Goal: Information Seeking & Learning: Learn about a topic

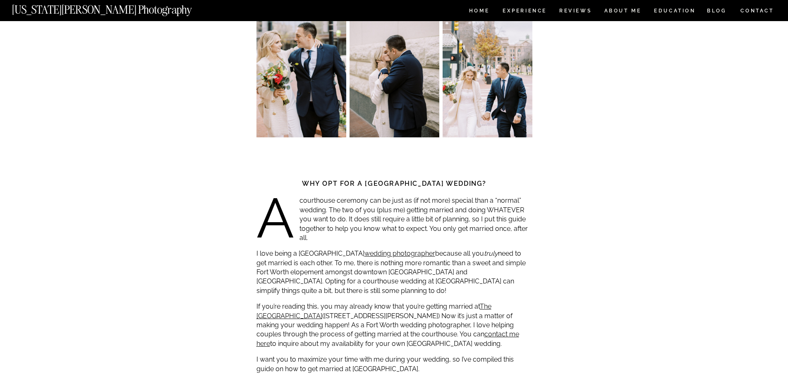
scroll to position [166, 0]
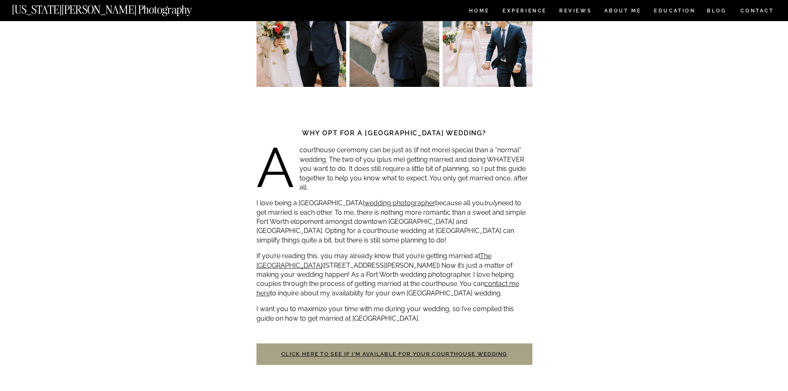
scroll to position [207, 0]
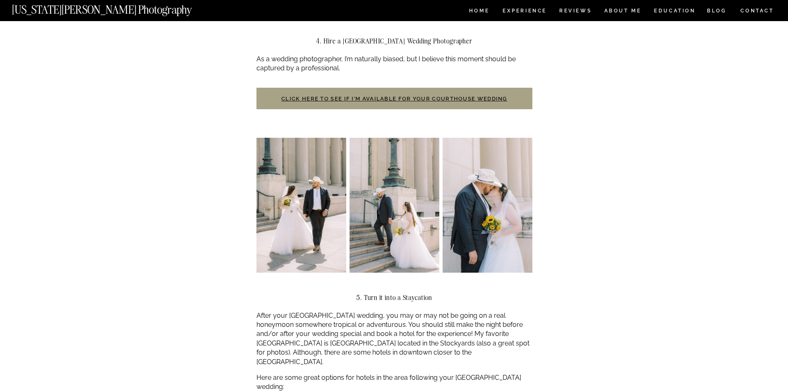
scroll to position [952, 0]
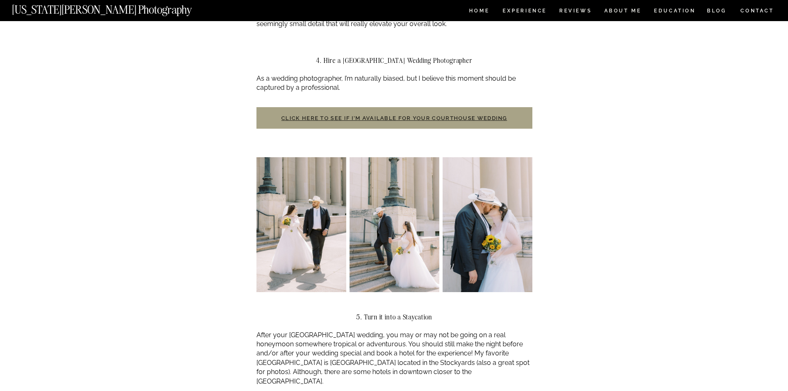
click at [324, 117] on link "Click here to see if I’m available for your courthouse wedding" at bounding box center [394, 118] width 226 height 6
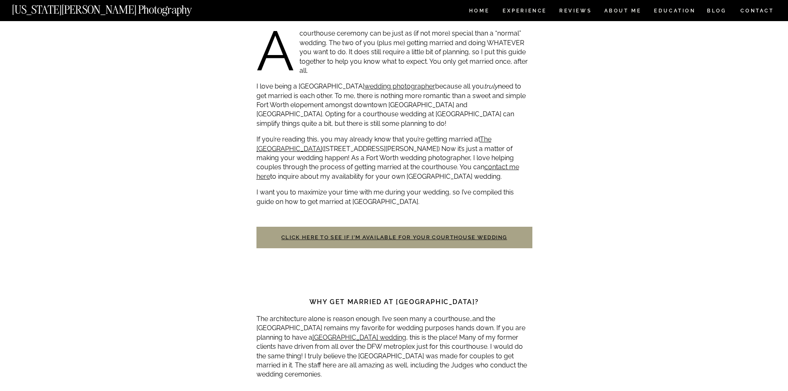
scroll to position [373, 0]
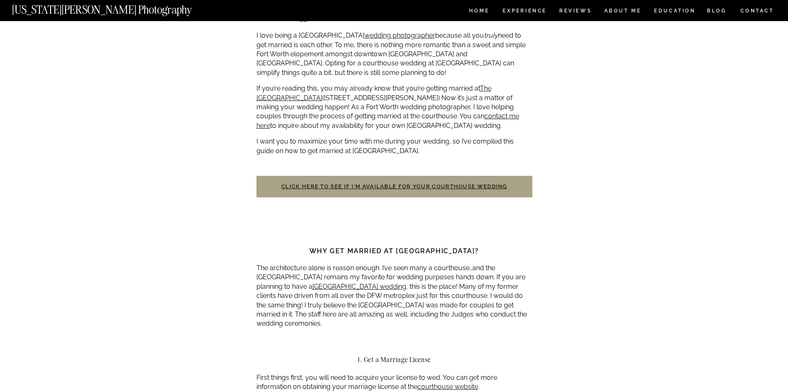
click at [360, 183] on h3 "Click here to see if I’m available for your courthouse wedding" at bounding box center [395, 187] width 276 height 22
click at [363, 185] on link "Click here to see if I’m available for your courthouse wedding" at bounding box center [394, 186] width 226 height 6
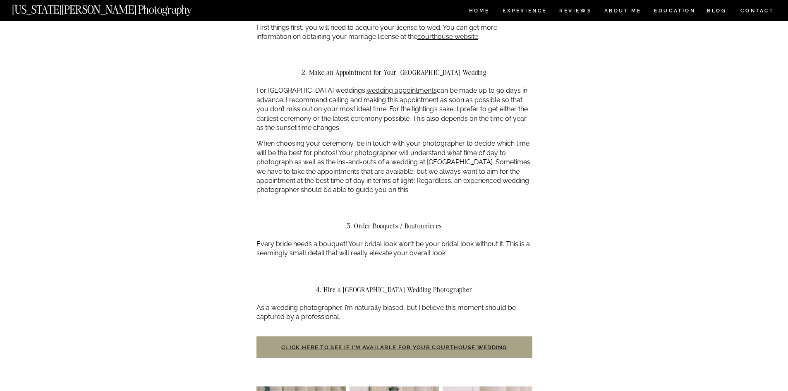
scroll to position [538, 0]
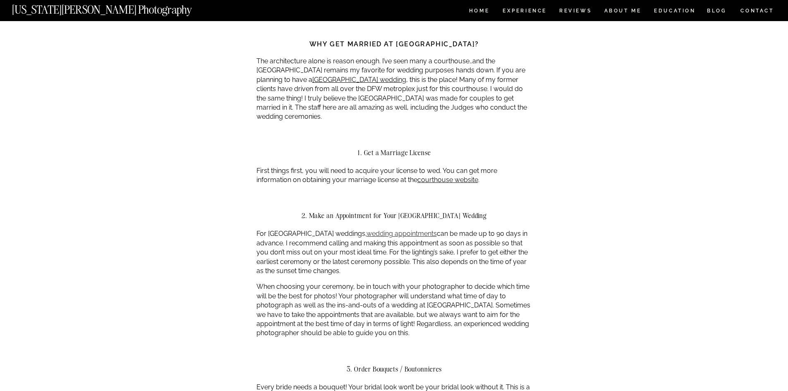
click at [400, 233] on link "wedding appointments" at bounding box center [402, 234] width 70 height 8
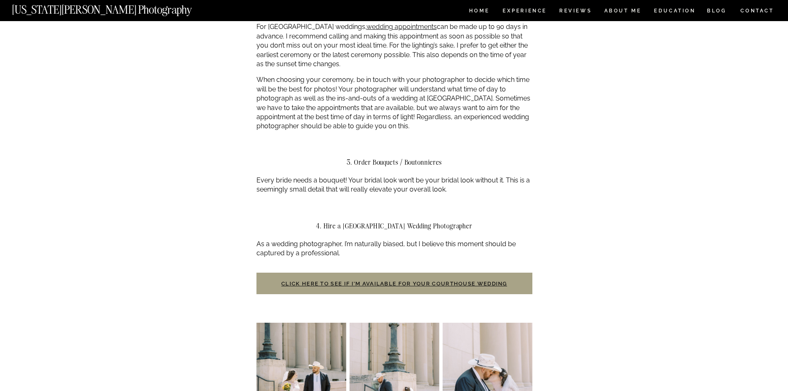
scroll to position [828, 0]
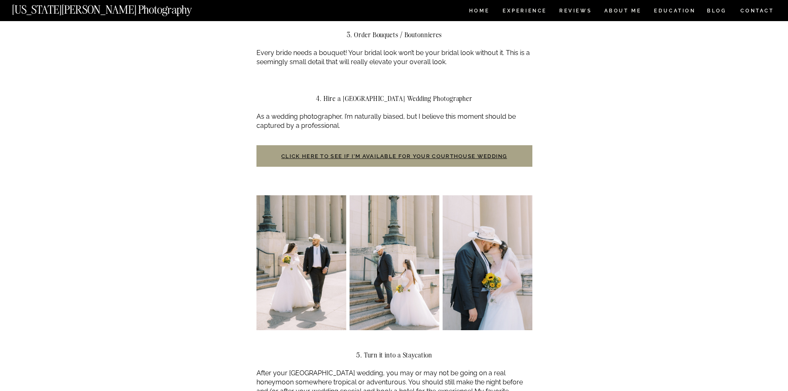
scroll to position [952, 0]
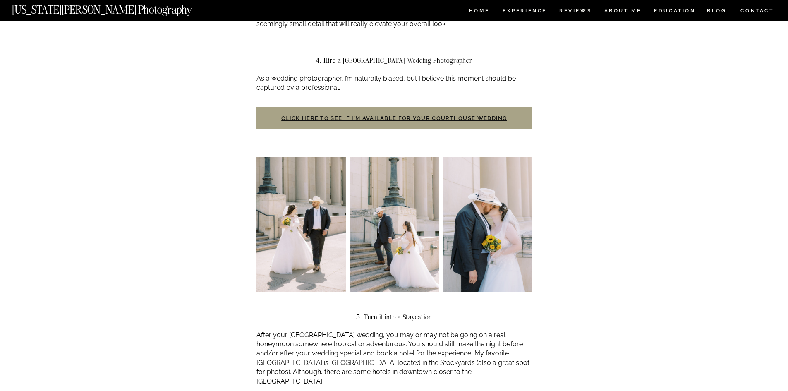
click at [267, 220] on img at bounding box center [302, 224] width 90 height 135
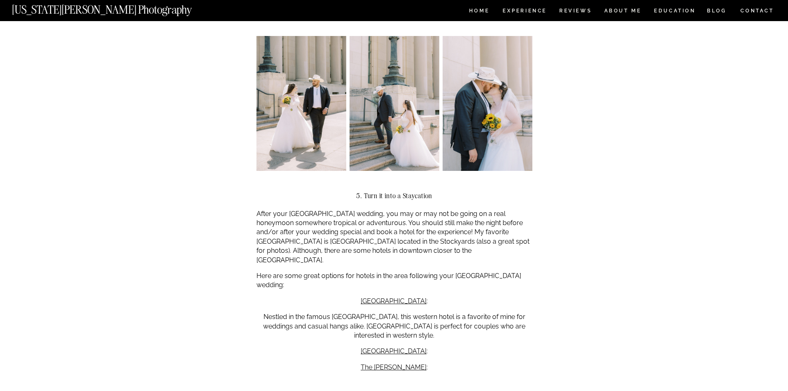
scroll to position [1076, 0]
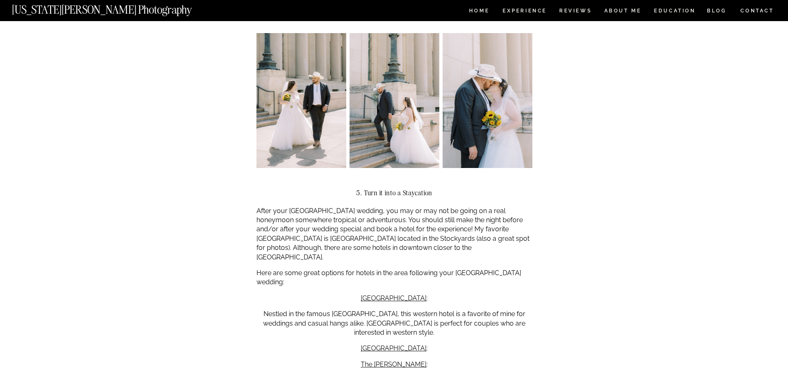
click at [197, 195] on div "Fort Worth Courthouse Wedding Guide ADVICE , WEDDINGS Why opt for a Fort Worth …" at bounding box center [394, 286] width 788 height 2683
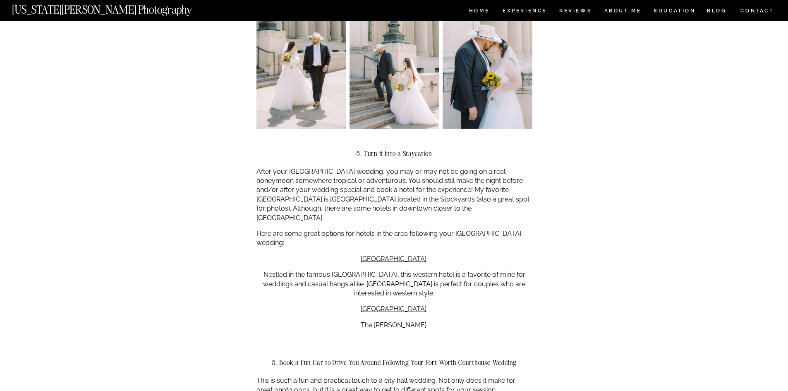
scroll to position [1118, 0]
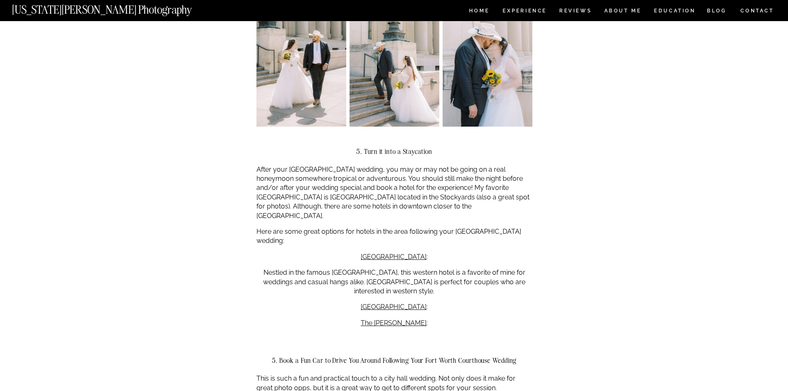
click at [197, 195] on div "Fort Worth Courthouse Wedding Guide ADVICE , WEDDINGS Why opt for a Fort Worth …" at bounding box center [394, 245] width 788 height 2683
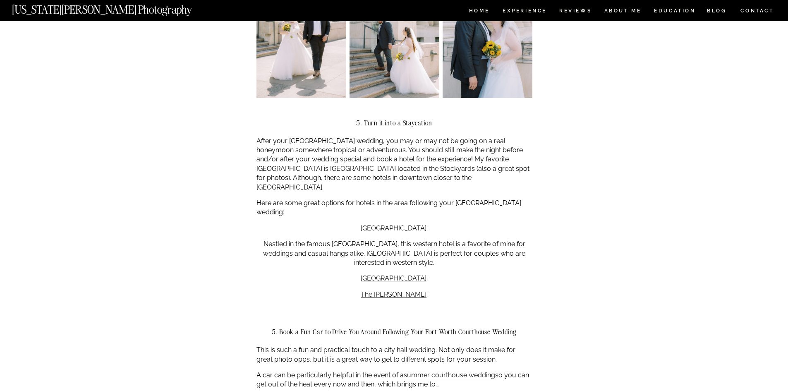
scroll to position [1159, 0]
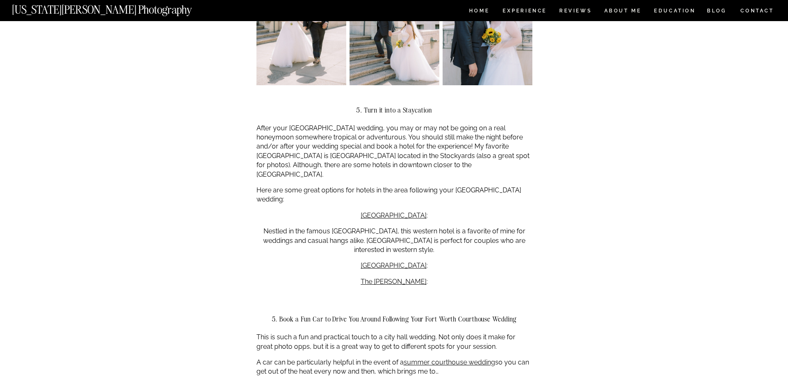
click at [197, 195] on div "Fort Worth Courthouse Wedding Guide ADVICE , WEDDINGS Why opt for a Fort Worth …" at bounding box center [394, 203] width 788 height 2683
click at [379, 212] on link "Hotel Drover" at bounding box center [394, 216] width 66 height 8
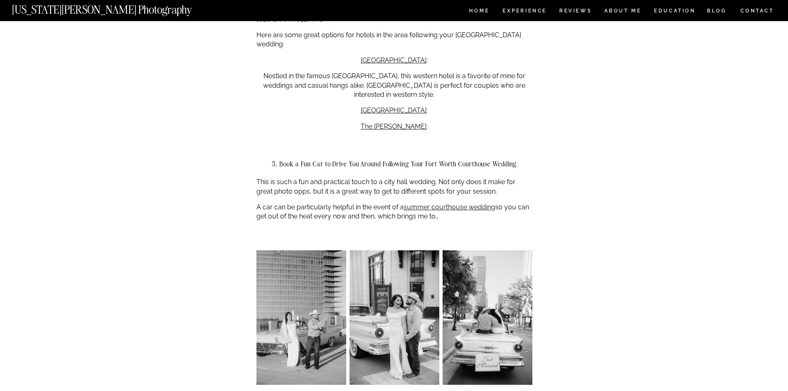
scroll to position [1324, 0]
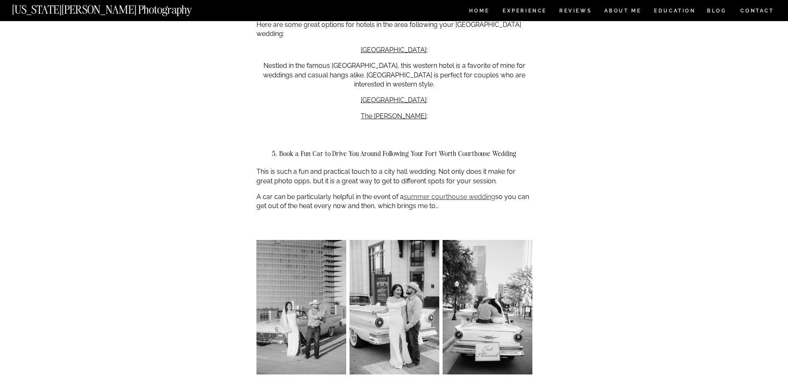
click at [445, 193] on link "summer courthouse wedding" at bounding box center [449, 197] width 91 height 8
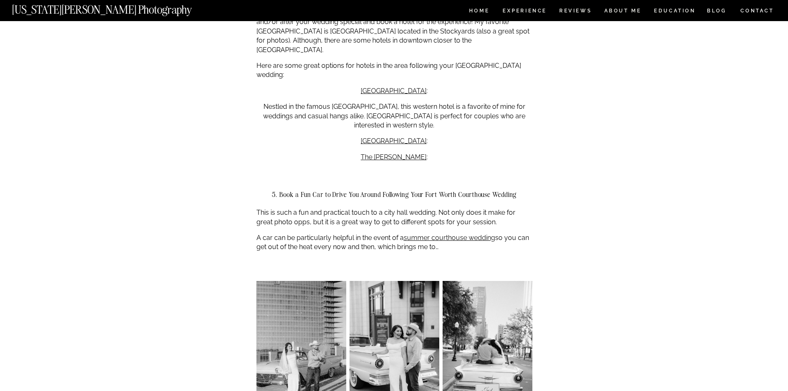
scroll to position [1283, 0]
click at [658, 255] on div "Fort Worth Courthouse Wedding Guide ADVICE , WEDDINGS Why opt for a Fort Worth …" at bounding box center [394, 79] width 788 height 2683
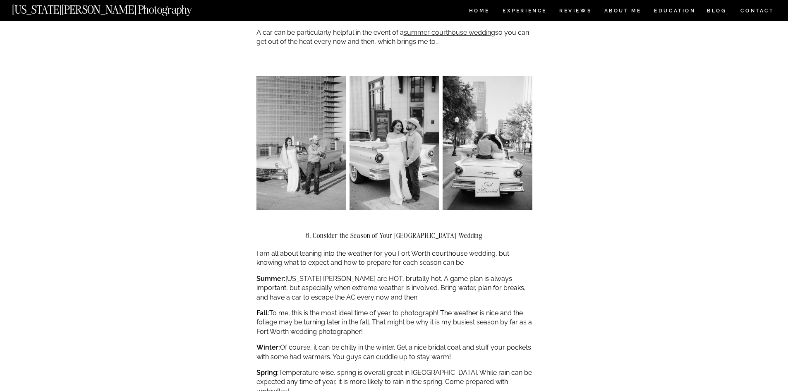
scroll to position [1573, 0]
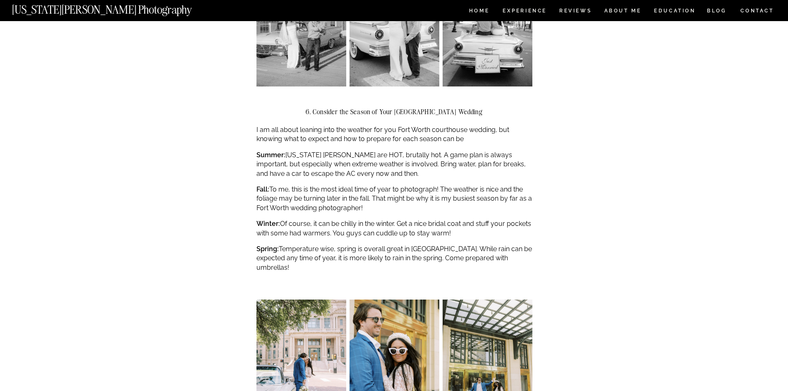
scroll to position [1614, 0]
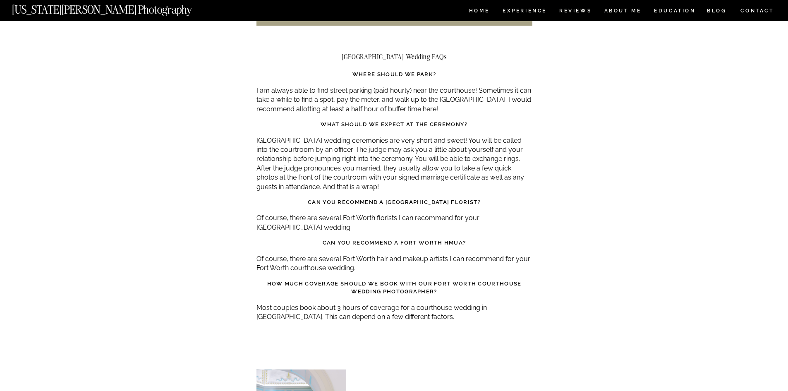
scroll to position [2069, 0]
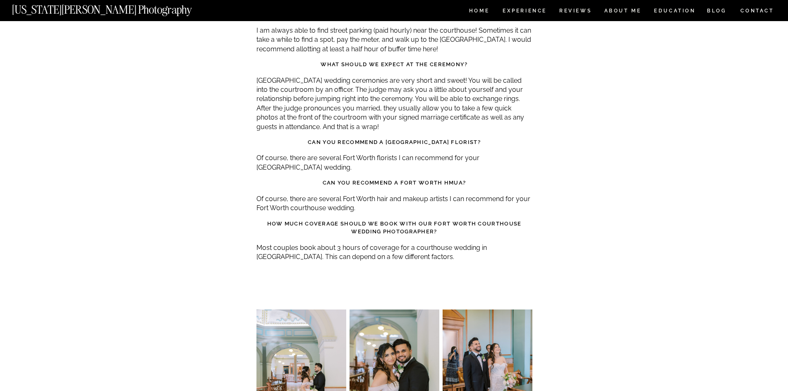
scroll to position [2152, 0]
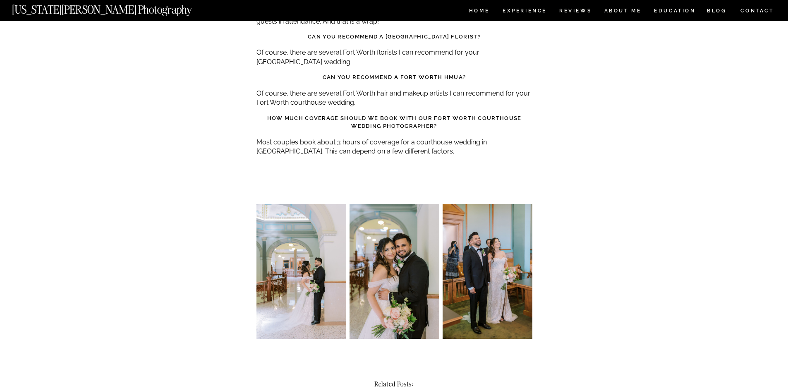
scroll to position [2235, 0]
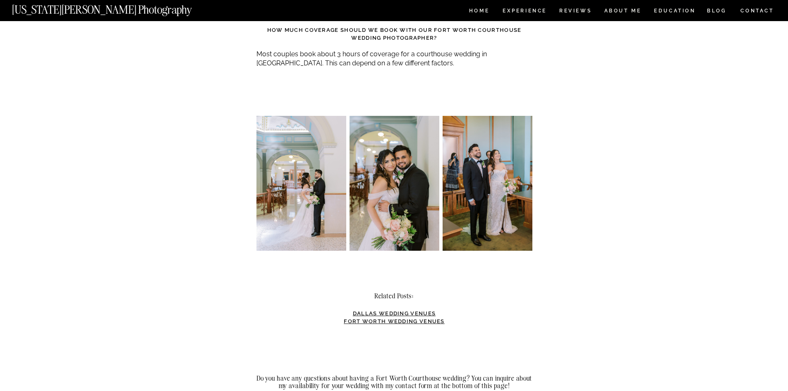
scroll to position [2194, 0]
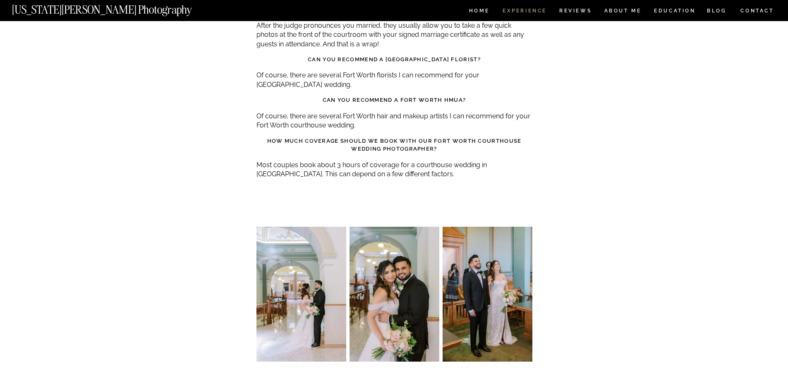
click at [525, 10] on nav "Experience" at bounding box center [524, 11] width 43 height 7
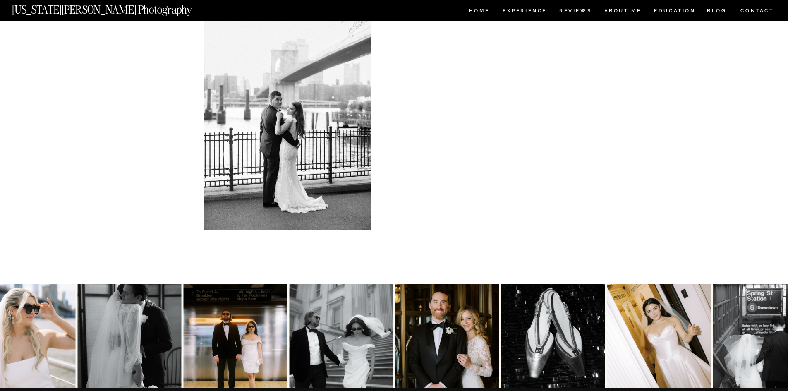
scroll to position [153, 0]
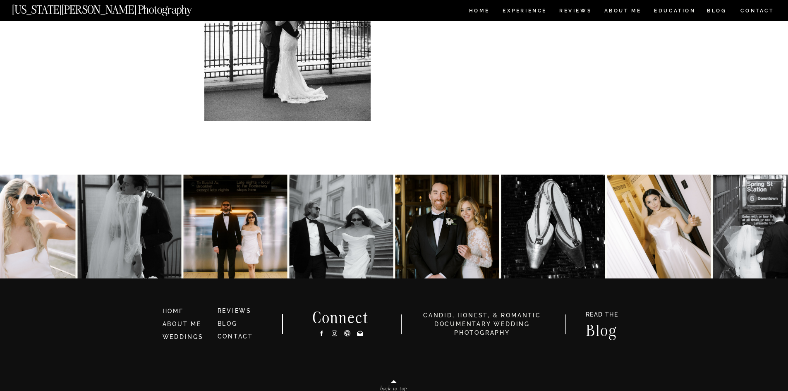
scroll to position [401, 0]
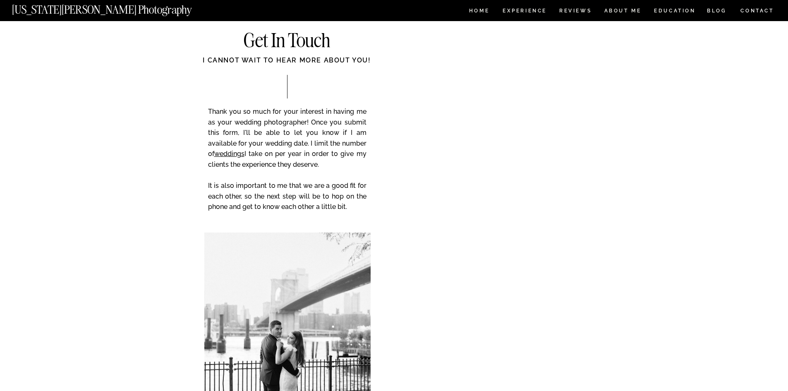
scroll to position [18897, 0]
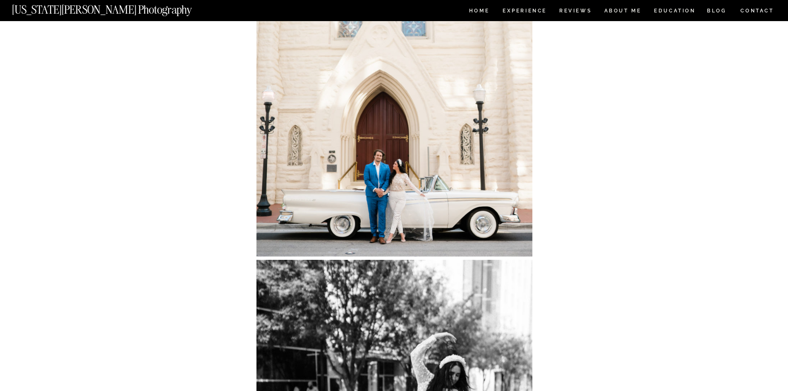
scroll to position [16327, 0]
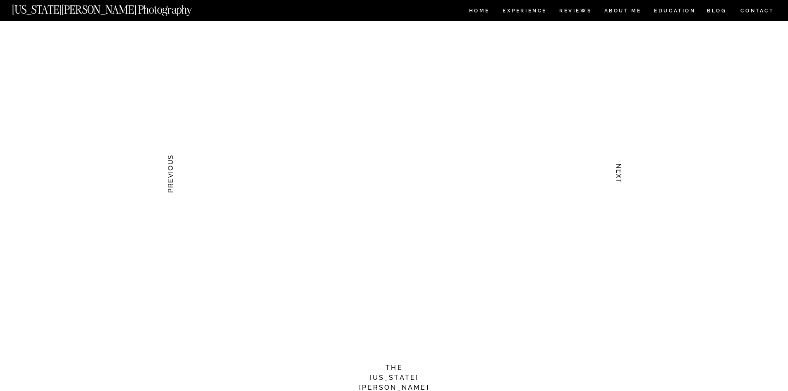
scroll to position [786, 0]
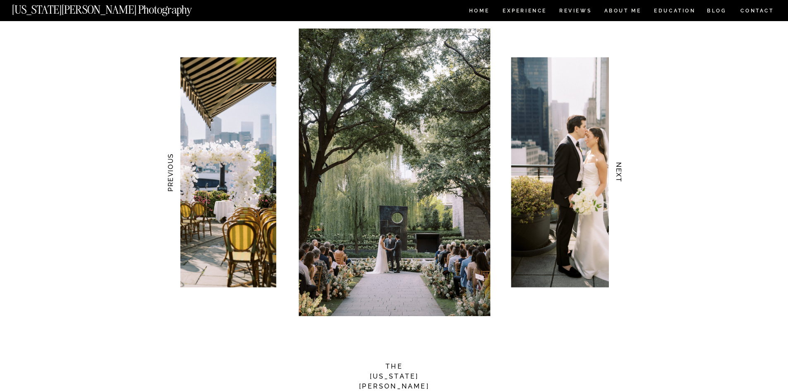
click at [620, 174] on h3 "NEXT" at bounding box center [619, 173] width 9 height 52
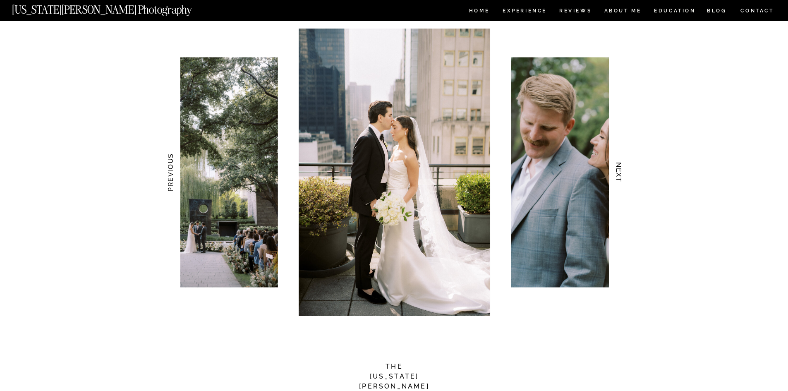
click at [620, 174] on h3 "NEXT" at bounding box center [619, 173] width 9 height 52
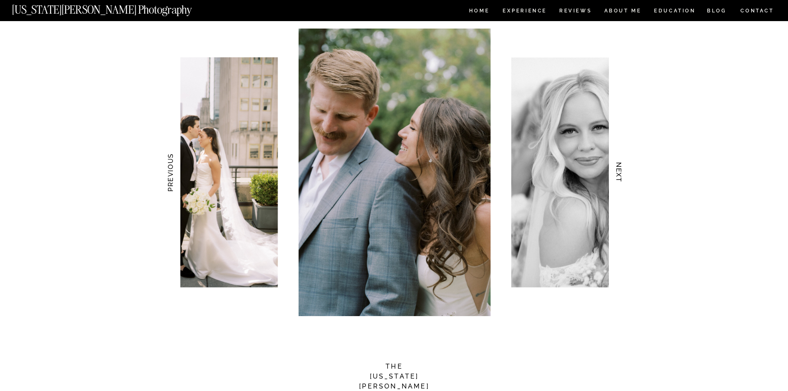
click at [620, 174] on h3 "NEXT" at bounding box center [619, 173] width 9 height 52
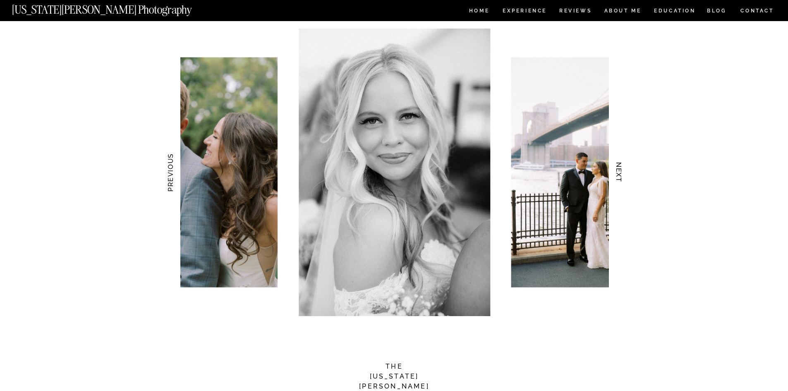
click at [620, 174] on h3 "NEXT" at bounding box center [619, 173] width 9 height 52
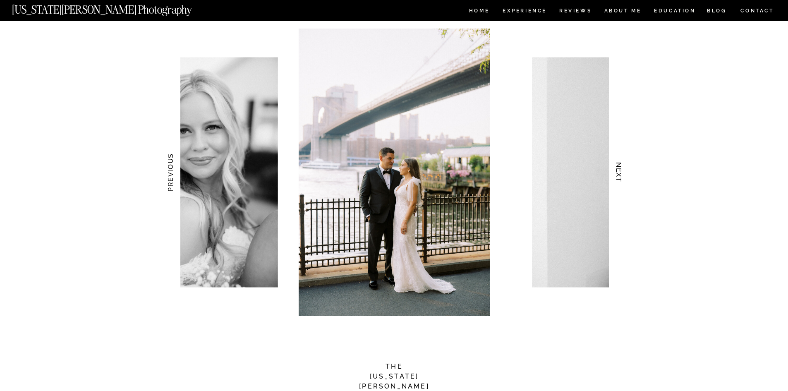
click at [620, 174] on h3 "NEXT" at bounding box center [619, 173] width 9 height 52
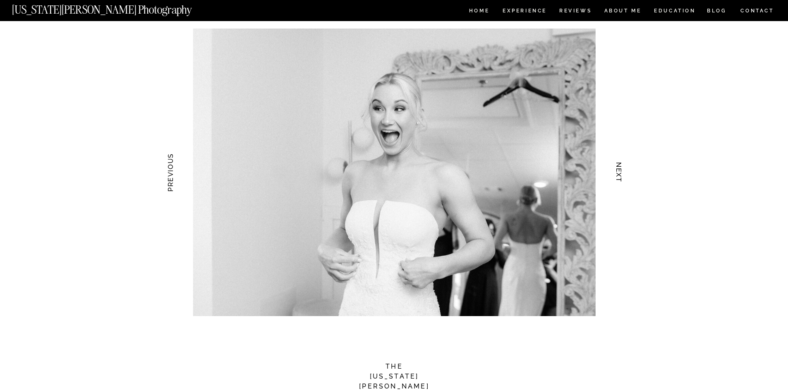
click at [620, 174] on h3 "NEXT" at bounding box center [619, 173] width 9 height 52
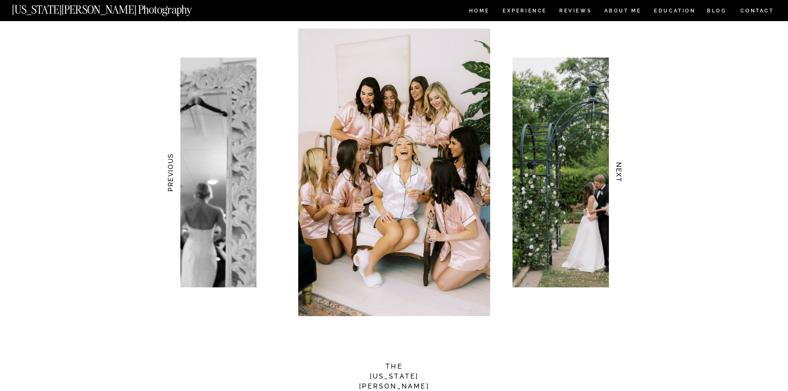
click at [620, 174] on h3 "NEXT" at bounding box center [619, 173] width 9 height 52
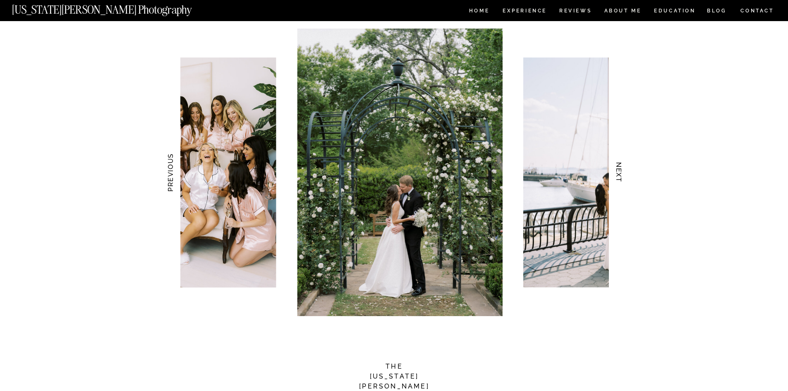
click at [620, 174] on h3 "NEXT" at bounding box center [619, 173] width 9 height 52
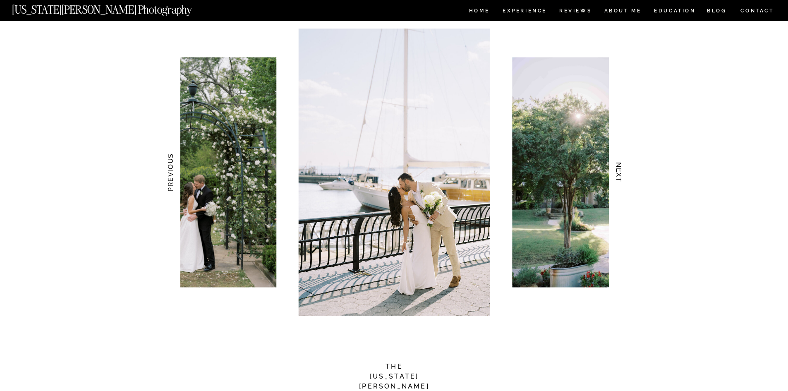
click at [620, 174] on h3 "NEXT" at bounding box center [619, 173] width 9 height 52
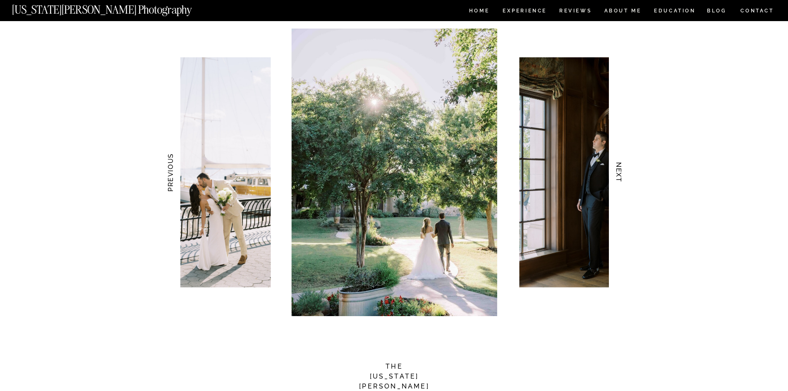
click at [620, 174] on h3 "NEXT" at bounding box center [619, 173] width 9 height 52
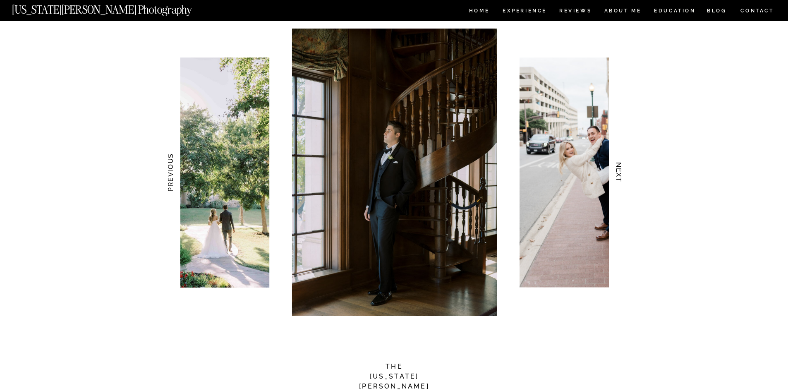
click at [620, 174] on h3 "NEXT" at bounding box center [619, 173] width 9 height 52
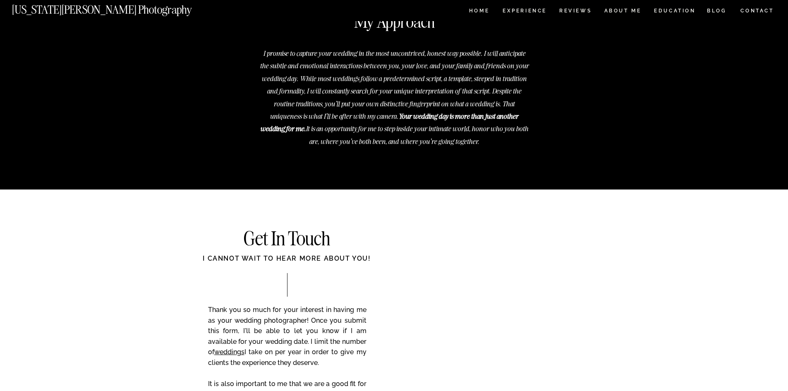
scroll to position [3187, 0]
